Goal: Complete application form

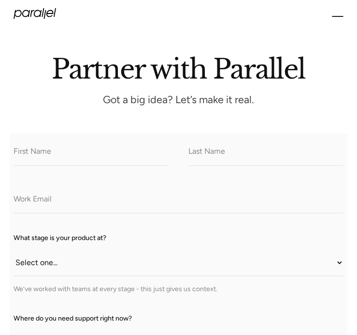
scroll to position [97, 0]
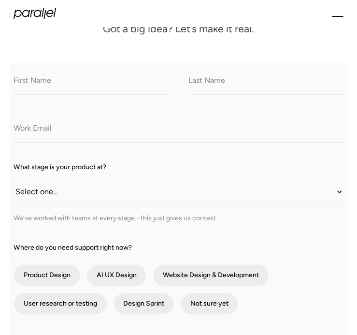
drag, startPoint x: 85, startPoint y: 68, endPoint x: 85, endPoint y: 80, distance: 12.1
click at [85, 80] on div "What do we call you?" at bounding box center [91, 81] width 155 height 28
drag, startPoint x: 85, startPoint y: 95, endPoint x: 86, endPoint y: 89, distance: 6.0
click at [85, 95] on input "What do we call you?" at bounding box center [91, 82] width 155 height 27
type input "[PERSON_NAME]"
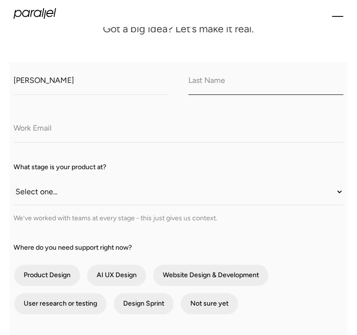
type input "[PERSON_NAME]"
type input "[PERSON_NAME][EMAIL_ADDRESS][DOMAIN_NAME]"
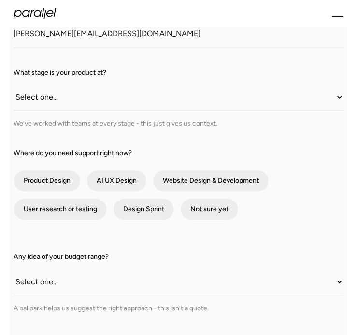
scroll to position [193, 0]
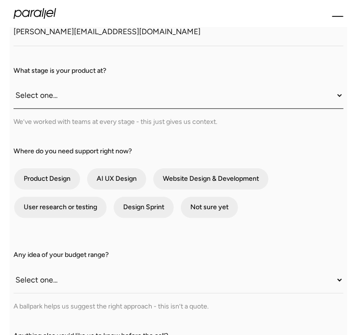
click at [96, 103] on select "Select one... Still an idea Building MVP Live with early users Scaling fast Som…" at bounding box center [179, 96] width 330 height 27
click at [93, 105] on select "Select one... Still an idea Building MVP Live with early users Scaling fast Som…" at bounding box center [179, 96] width 330 height 27
select select "Somewhere in between"
click at [14, 83] on select "Select one... Still an idea Building MVP Live with early users Scaling fast Som…" at bounding box center [179, 96] width 330 height 27
click at [203, 208] on div "contact-form" at bounding box center [208, 208] width 57 height 22
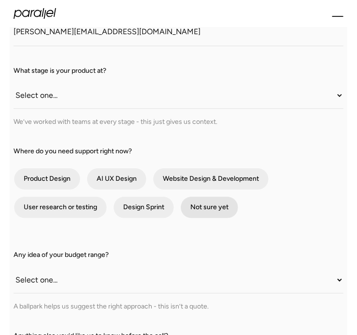
click at [196, 208] on input "Not sure yet" at bounding box center [193, 208] width 6 height 6
checkbox input "true"
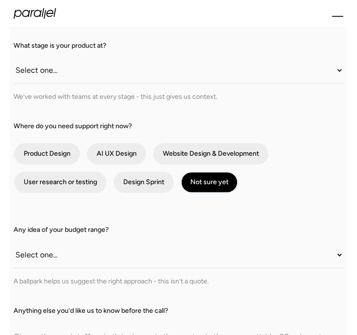
scroll to position [241, 0]
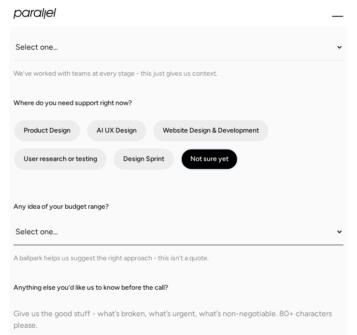
click at [60, 228] on select "Select one... Under $10K $10K–$25K $25K–$50K $50K+" at bounding box center [179, 232] width 330 height 27
click at [64, 231] on select "Select one... Under $10K $10K–$25K $25K–$50K $50K+" at bounding box center [179, 232] width 330 height 27
select select "Under $10K"
click at [14, 219] on select "Select one... Under $10K $10K–$25K $25K–$50K $50K+" at bounding box center [179, 232] width 330 height 27
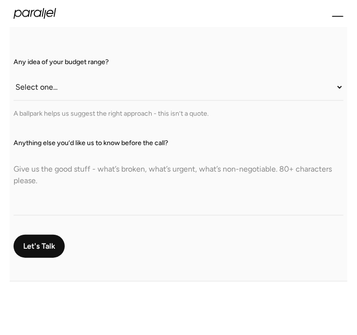
click at [86, 195] on textarea "Anything else you’d like us to know before the call?" at bounding box center [179, 182] width 330 height 68
paste textarea "Hello there, Balancing bills, playtime, and bedtime stories - single parents tr…"
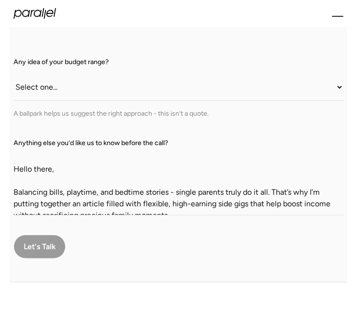
scroll to position [155, 0]
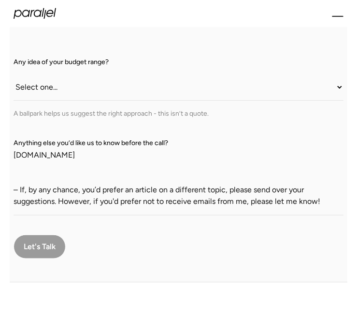
type textarea "Hello there, Balancing bills, playtime, and bedtime stories - single parents tr…"
click at [45, 258] on input "Let's Talk" at bounding box center [40, 247] width 52 height 24
type input "Please wait..."
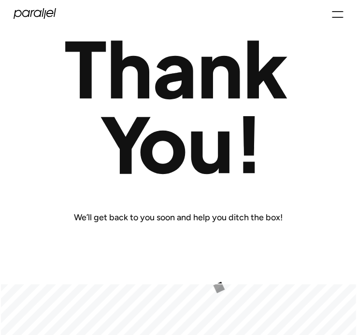
scroll to position [48, 0]
